Goal: Navigation & Orientation: Find specific page/section

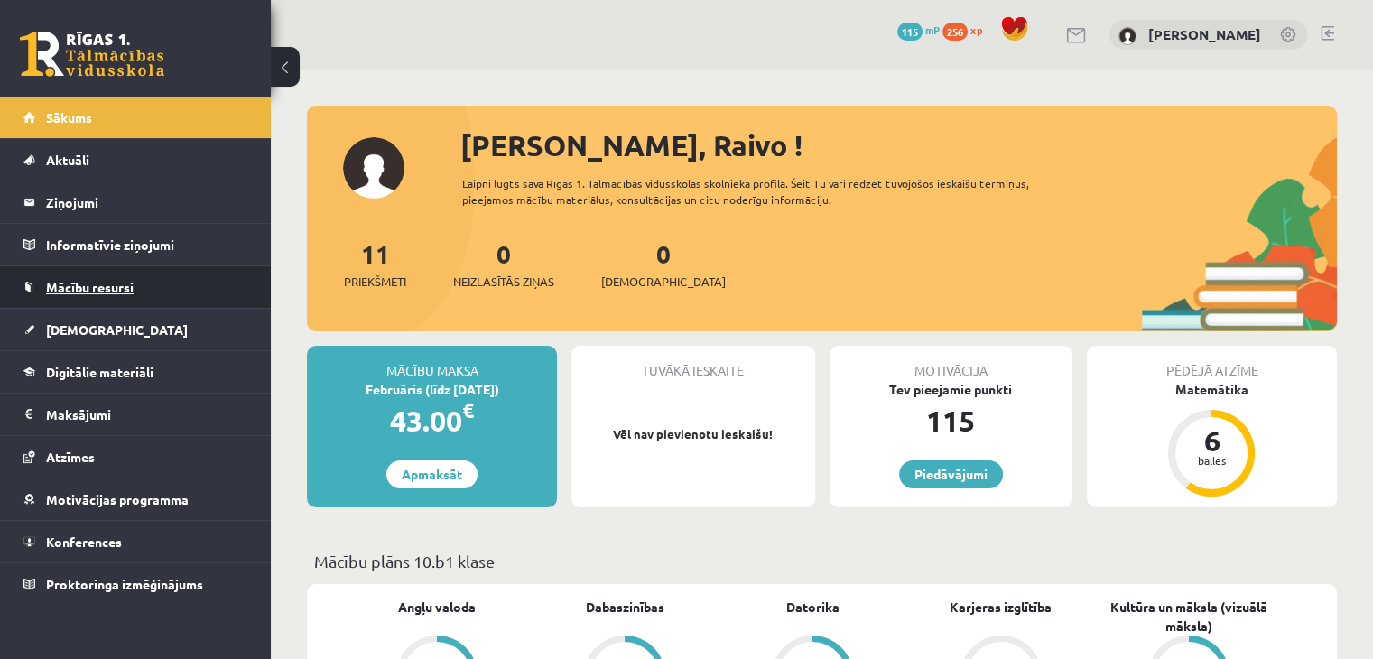
click at [127, 279] on span "Mācību resursi" at bounding box center [90, 287] width 88 height 16
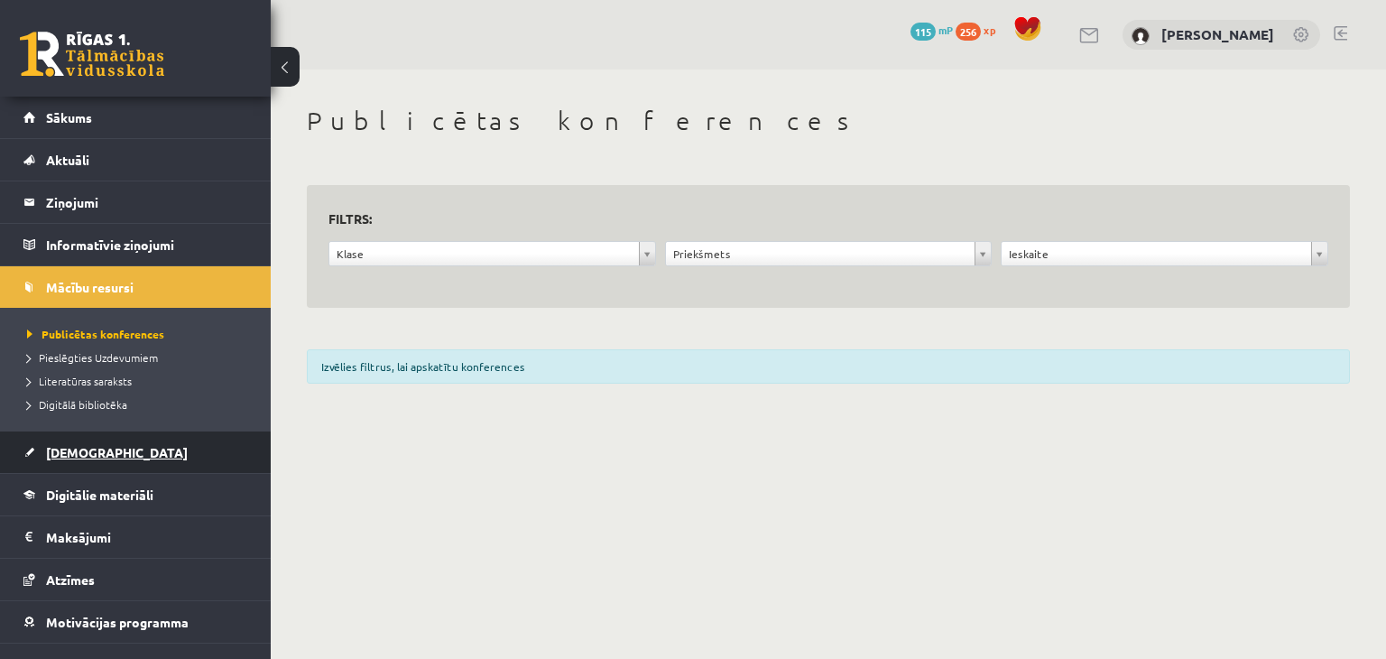
click at [134, 440] on link "[DEMOGRAPHIC_DATA]" at bounding box center [135, 452] width 225 height 42
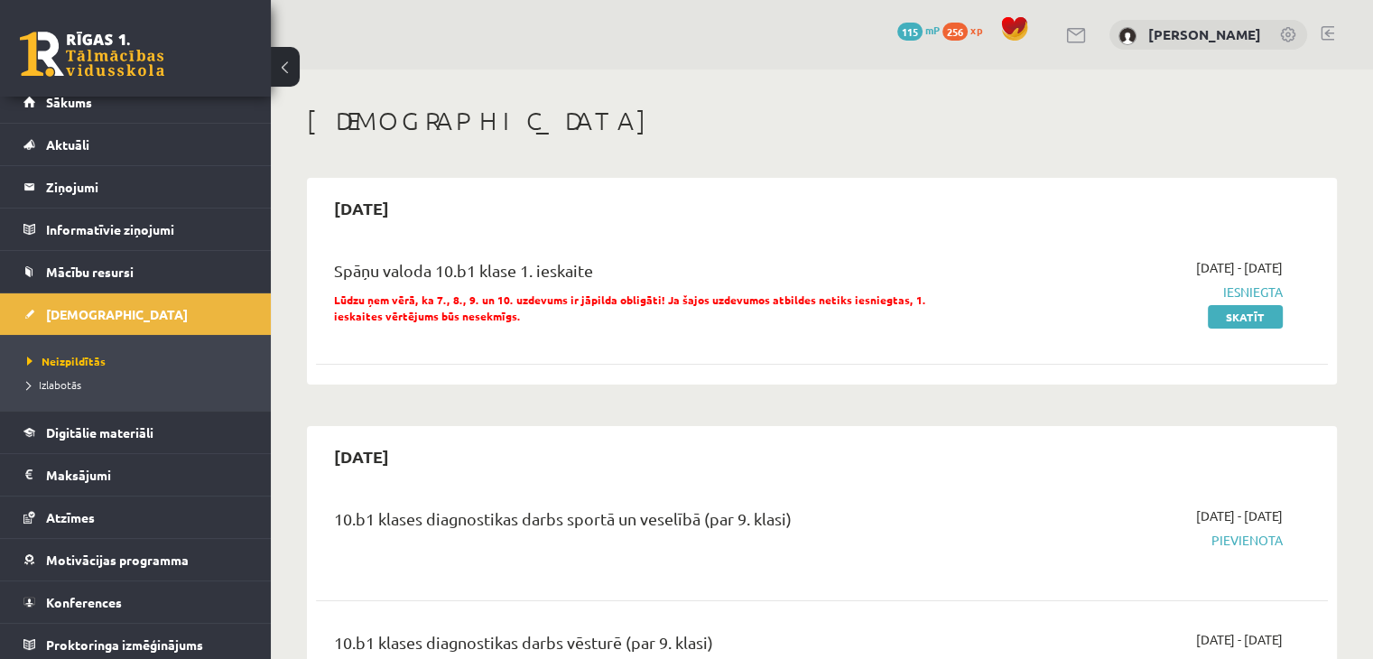
scroll to position [20, 0]
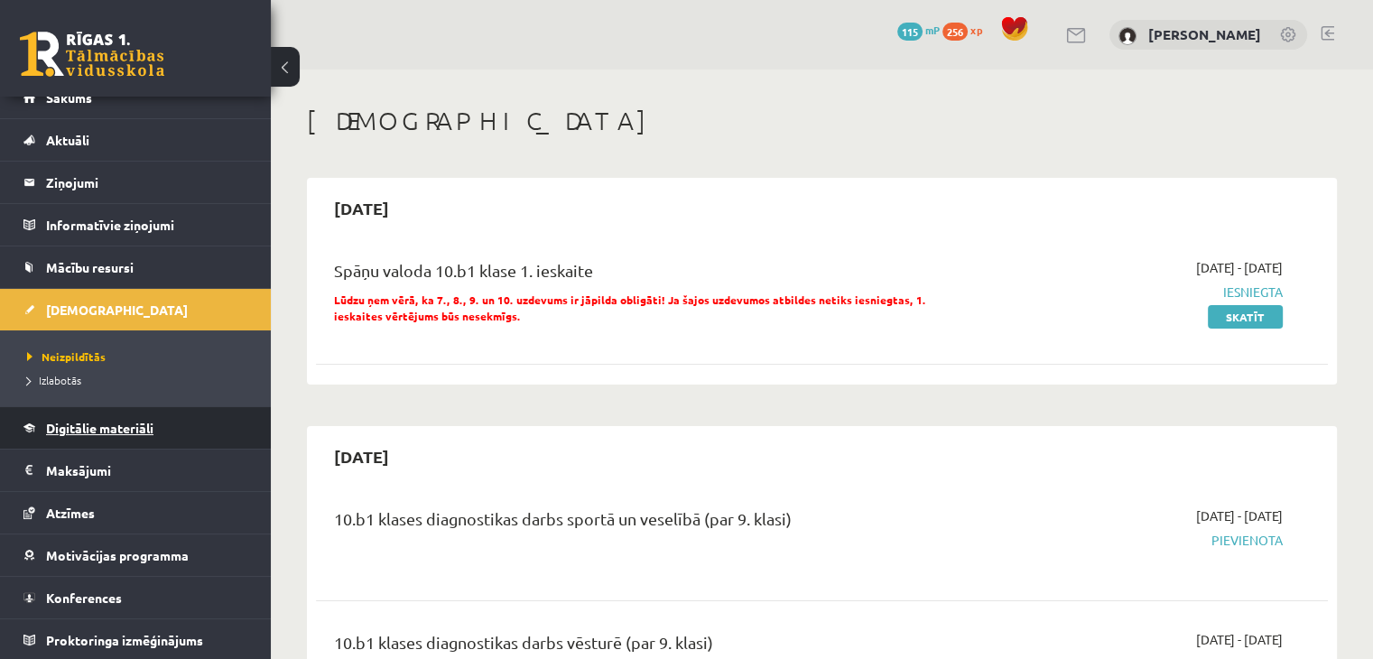
click at [137, 433] on link "Digitālie materiāli" at bounding box center [135, 428] width 225 height 42
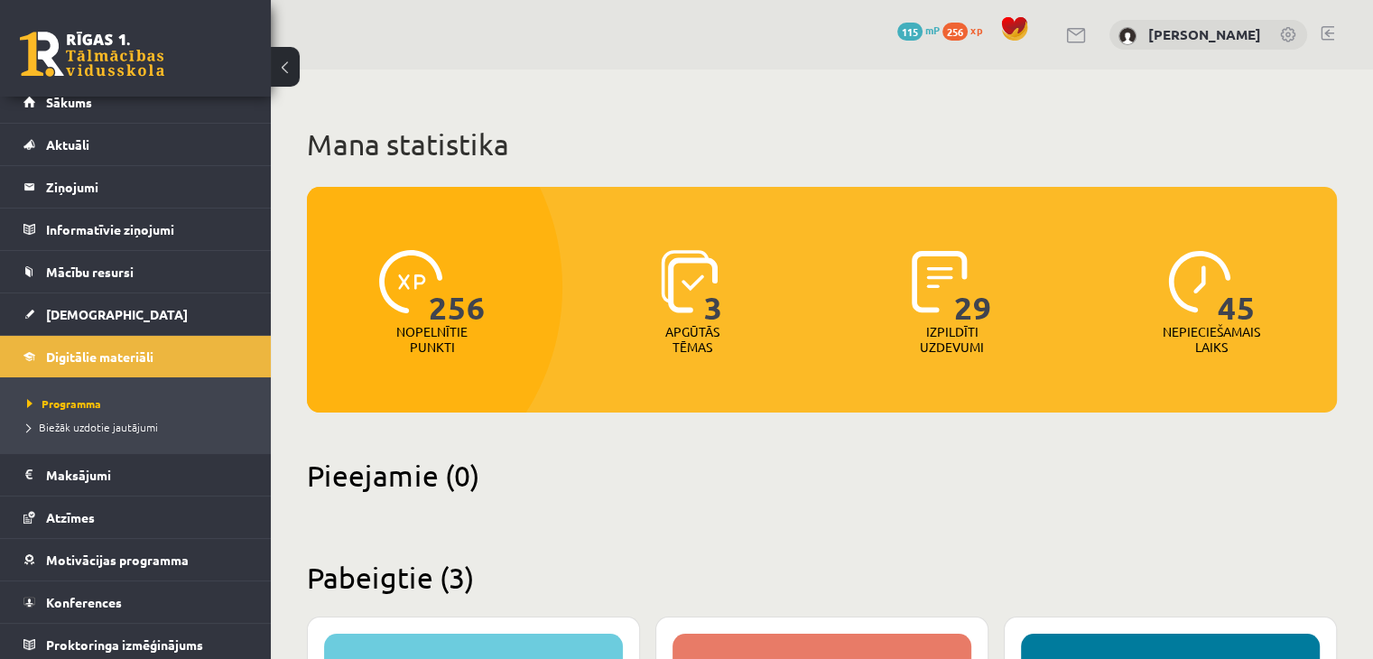
scroll to position [20, 0]
